Goal: Information Seeking & Learning: Learn about a topic

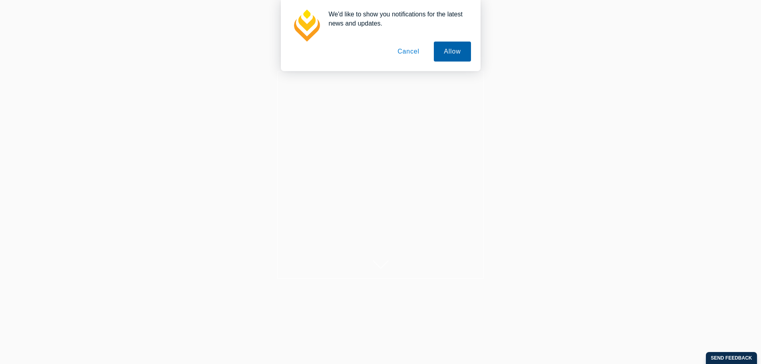
click at [460, 48] on button "Allow" at bounding box center [452, 52] width 37 height 20
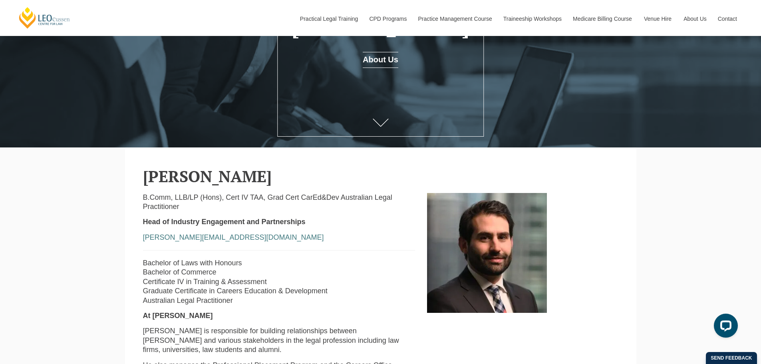
scroll to position [267, 0]
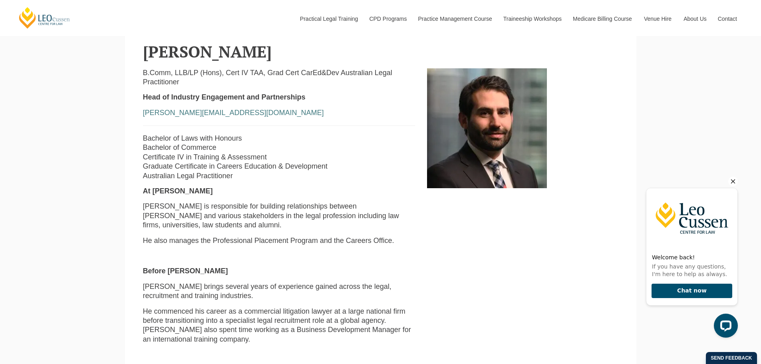
click at [682, 281] on div "Chat now" at bounding box center [692, 293] width 91 height 25
click at [720, 176] on div "Welcome back! If you have any questions, I'm here to help as always. Chat now" at bounding box center [691, 258] width 102 height 171
click at [253, 235] on div "B.Comm, LLB/LP (Hons), Cert IV TAA, Grad Cert CarEd&Dev Australian Legal Practi…" at bounding box center [279, 277] width 285 height 418
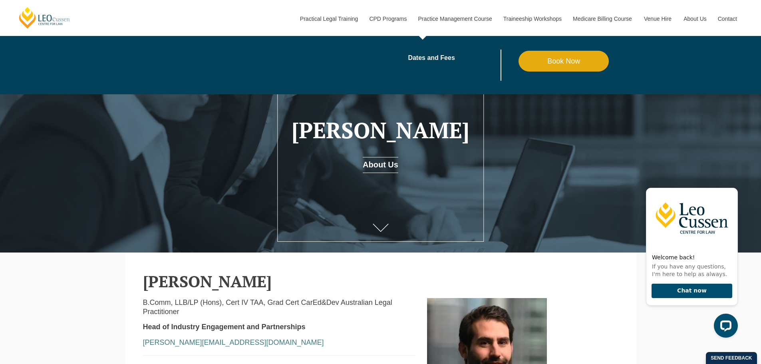
scroll to position [8, 0]
